Goal: Share content: Share content

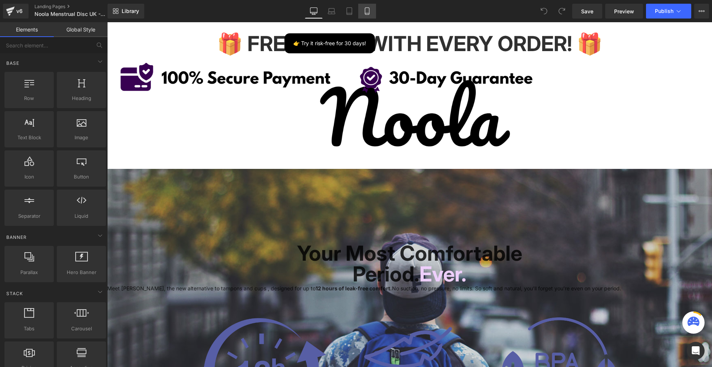
click at [361, 9] on link "Mobile" at bounding box center [367, 11] width 18 height 15
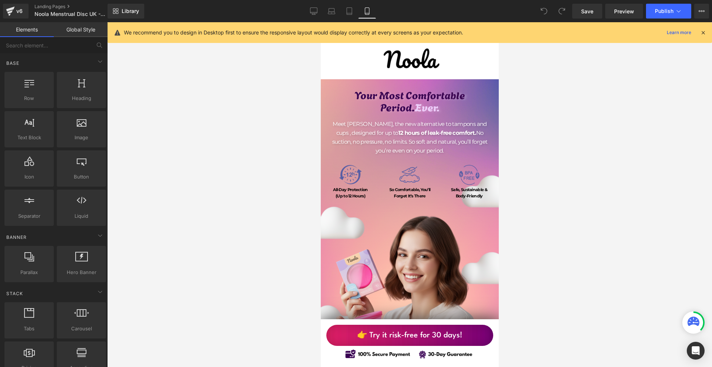
drag, startPoint x: 703, startPoint y: 34, endPoint x: 578, endPoint y: 74, distance: 132.0
click at [703, 34] on icon at bounding box center [702, 32] width 7 height 7
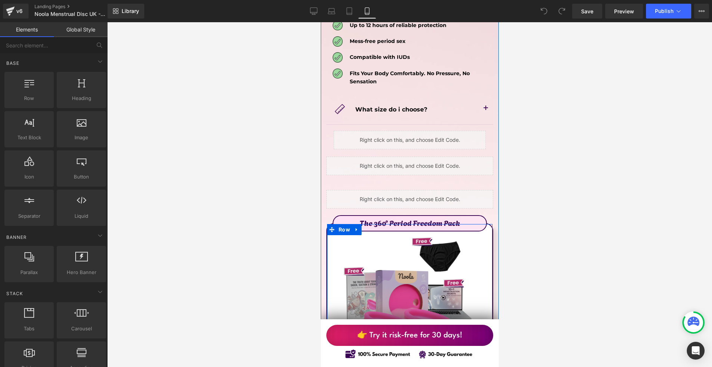
scroll to position [4188, 0]
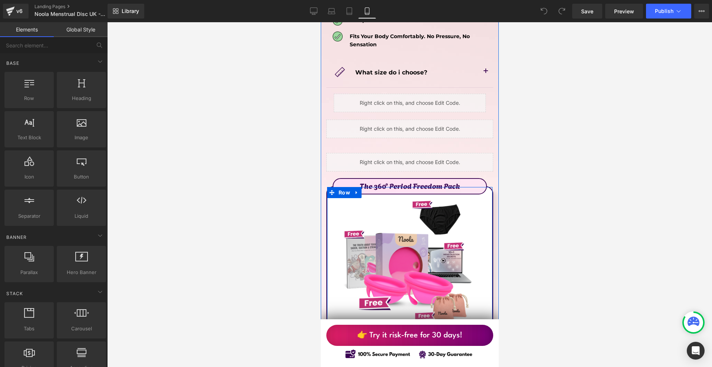
click at [357, 190] on icon at bounding box center [356, 193] width 5 height 6
click at [357, 190] on icon at bounding box center [356, 192] width 5 height 5
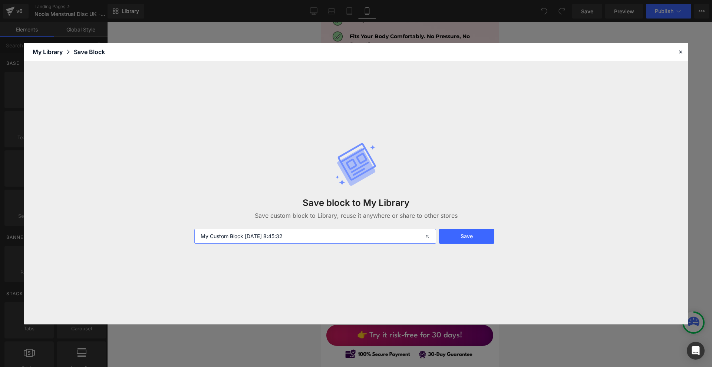
click at [319, 238] on input "My Custom Block [DATE] 8:45:32" at bounding box center [315, 236] width 242 height 15
type input "s"
type input "Eport to [GEOGRAPHIC_DATA]"
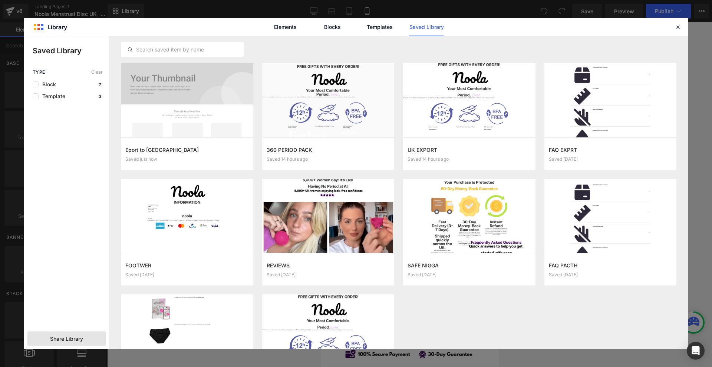
click at [64, 335] on div "Share Library" at bounding box center [66, 339] width 78 height 15
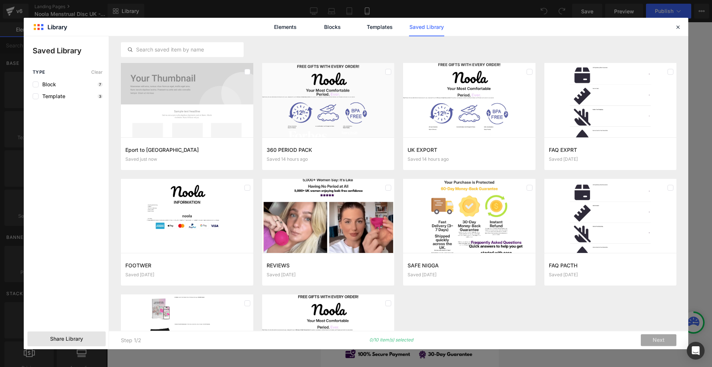
click at [673, 30] on div "Elements Blocks Templates Saved Library" at bounding box center [356, 27] width 664 height 18
click at [674, 28] on icon at bounding box center [677, 27] width 7 height 7
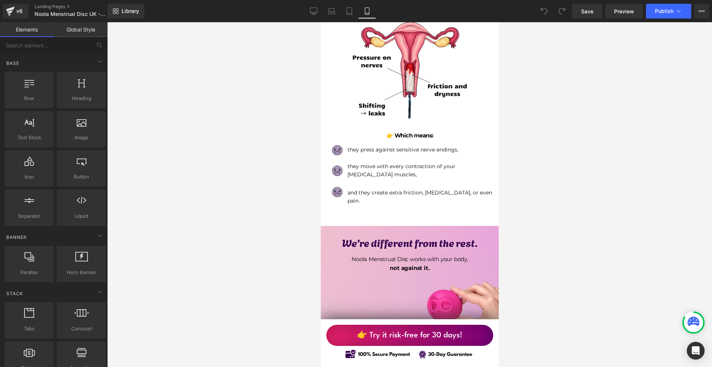
scroll to position [630, 0]
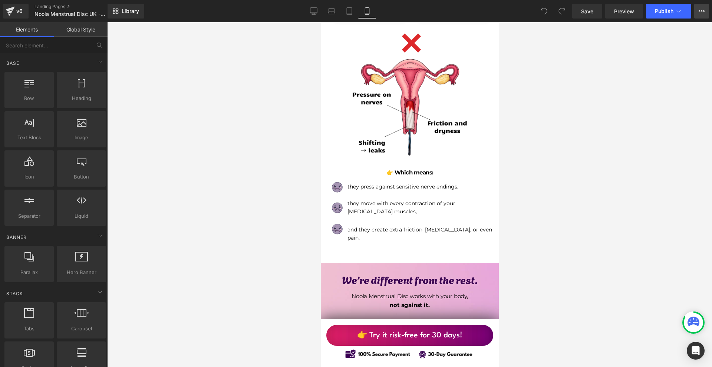
click at [699, 7] on button "View Live Page View with current Template Save Template to Library Schedule Pub…" at bounding box center [701, 11] width 15 height 15
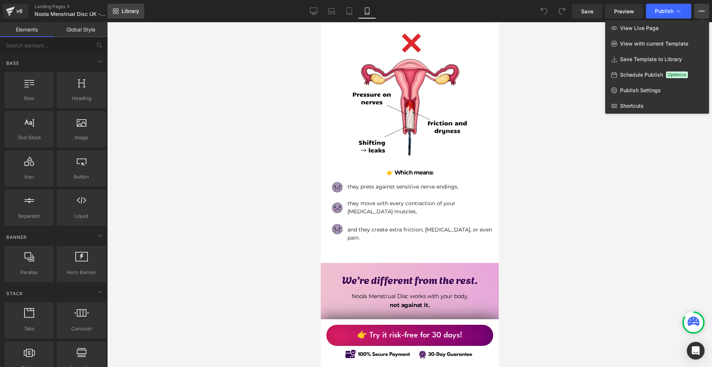
click at [129, 5] on link "Library" at bounding box center [125, 11] width 37 height 15
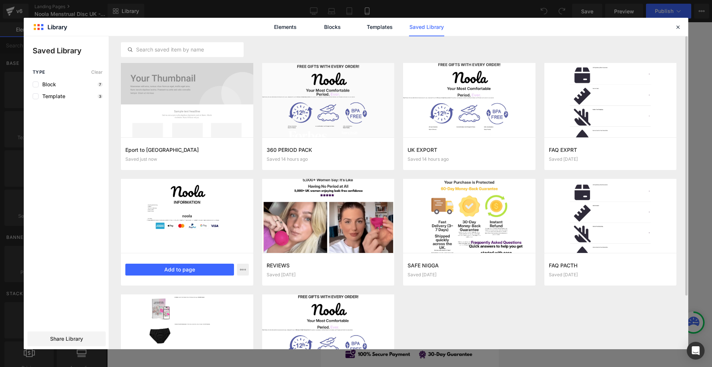
drag, startPoint x: 87, startPoint y: 338, endPoint x: 132, endPoint y: 255, distance: 94.2
click at [87, 338] on div "Share Library" at bounding box center [66, 339] width 78 height 15
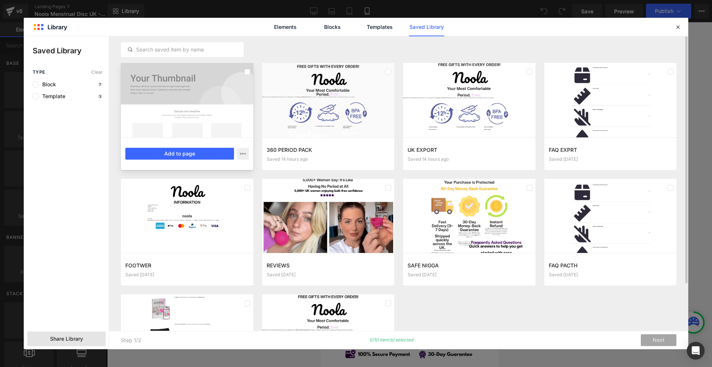
click at [207, 109] on div at bounding box center [187, 100] width 132 height 74
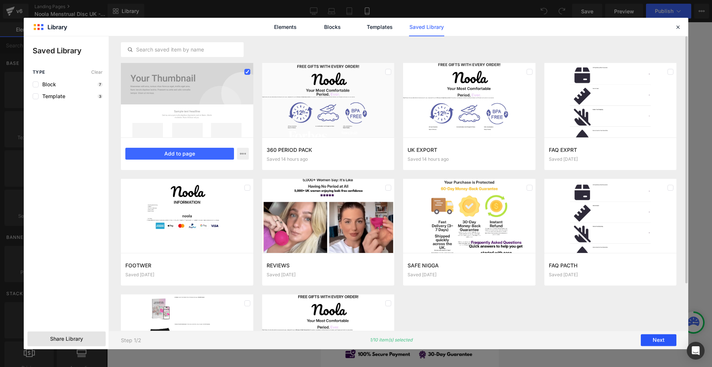
click at [658, 338] on button "Next" at bounding box center [658, 341] width 36 height 12
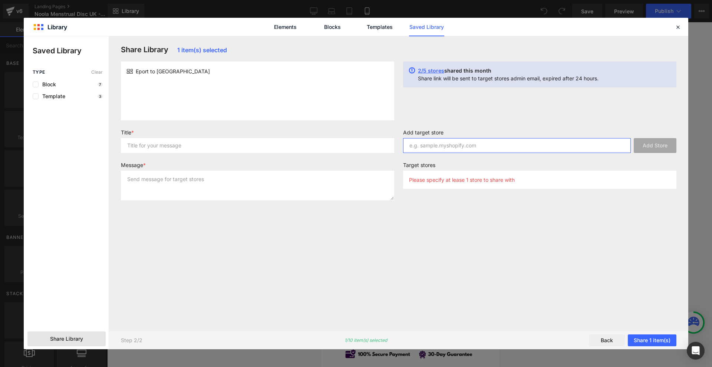
click at [438, 150] on input "text" at bounding box center [517, 145] width 228 height 15
paste input "[DOMAIN_NAME]"
type input "[DOMAIN_NAME]"
click at [318, 152] on input "text" at bounding box center [257, 145] width 273 height 15
type input "aas"
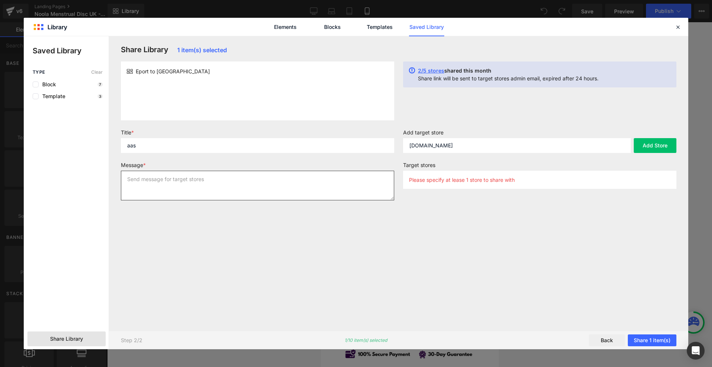
click at [215, 183] on textarea at bounding box center [257, 186] width 273 height 30
type textarea "asd"
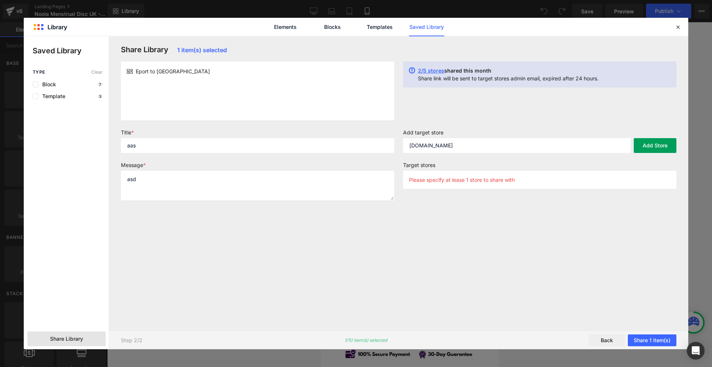
click at [659, 146] on button "Add Store" at bounding box center [654, 145] width 43 height 15
click at [658, 343] on button "Share 1 item(s)" at bounding box center [651, 341] width 49 height 12
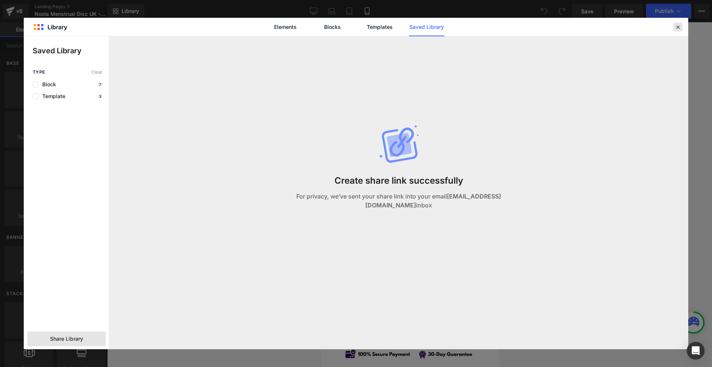
click at [677, 26] on icon at bounding box center [677, 27] width 7 height 7
